Goal: Information Seeking & Learning: Learn about a topic

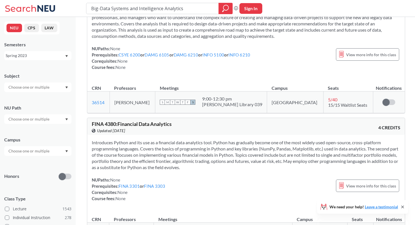
scroll to position [298, 0]
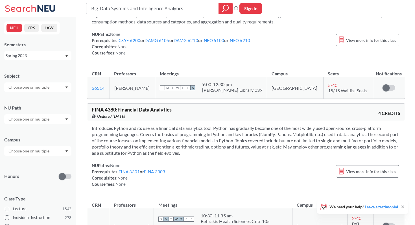
drag, startPoint x: 186, startPoint y: 9, endPoint x: 71, endPoint y: 9, distance: 114.4
click at [71, 9] on div "Big-Data Systems and Intelligence Analytics Phrase search guarantees the exact …" at bounding box center [207, 8] width 415 height 17
type input "IE 6700"
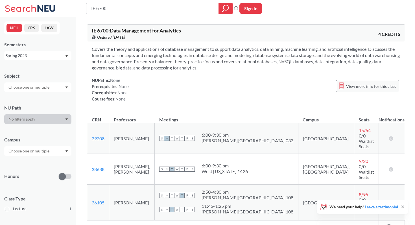
click at [346, 88] on div "View more info for this class" at bounding box center [367, 86] width 63 height 12
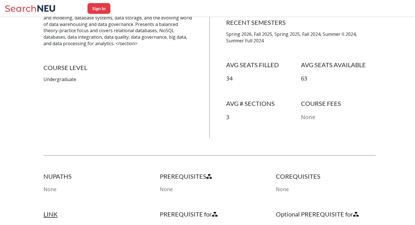
scroll to position [293, 0]
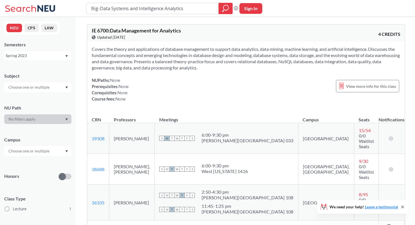
scroll to position [298, 0]
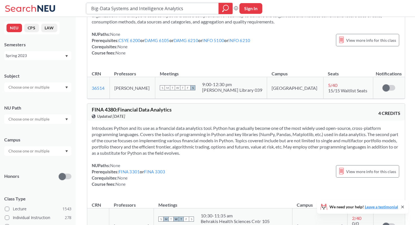
drag, startPoint x: 197, startPoint y: 8, endPoint x: 76, endPoint y: 8, distance: 120.6
click at [76, 8] on div "Big-Data Systems and Intelligence Analytics Phrase search guarantees the exact …" at bounding box center [207, 8] width 415 height 17
paste input "DAMG 7290"
type input "DAMG 7290"
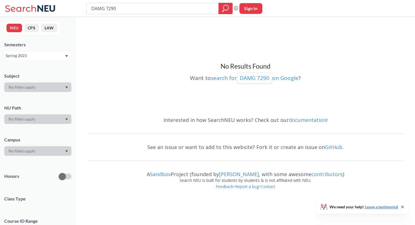
click at [103, 7] on input "DAMG 7290" at bounding box center [153, 9] width 124 height 10
drag, startPoint x: 106, startPoint y: 9, endPoint x: 82, endPoint y: 9, distance: 23.7
click at [83, 9] on div "DAMG 7290 Phrase search guarantees the exact search appears in the results. Ex.…" at bounding box center [207, 8] width 415 height 17
type input "7290"
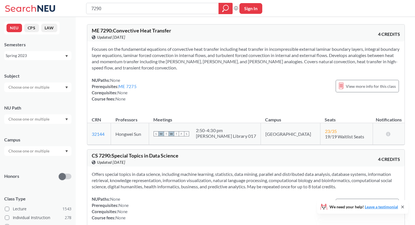
click at [39, 58] on div "Spring 2023" at bounding box center [35, 56] width 59 height 6
click at [32, 70] on div "Spring 2026" at bounding box center [39, 68] width 64 height 6
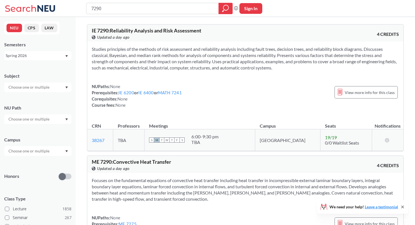
drag, startPoint x: 104, startPoint y: 10, endPoint x: 88, endPoint y: 10, distance: 16.7
click at [88, 10] on div "7290" at bounding box center [159, 8] width 147 height 11
type input "DAMG 7290"
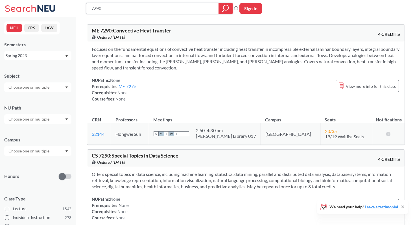
type input "DAMG 7290"
